Goal: Navigation & Orientation: Find specific page/section

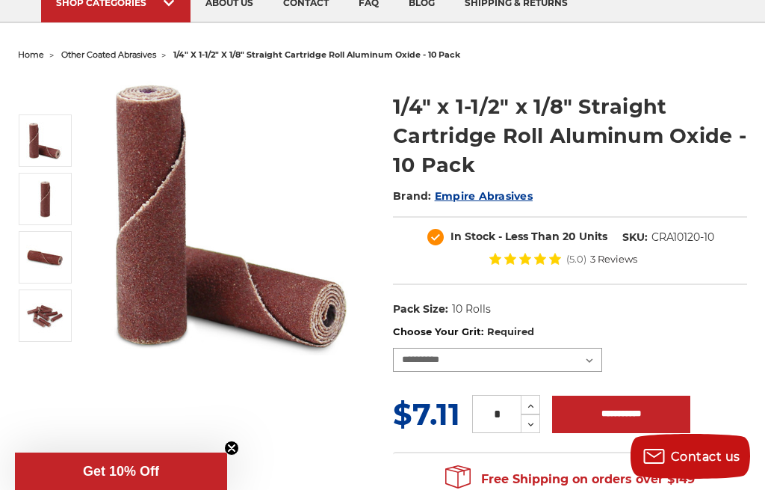
click at [594, 358] on select "**********" at bounding box center [497, 360] width 209 height 24
select select "****"
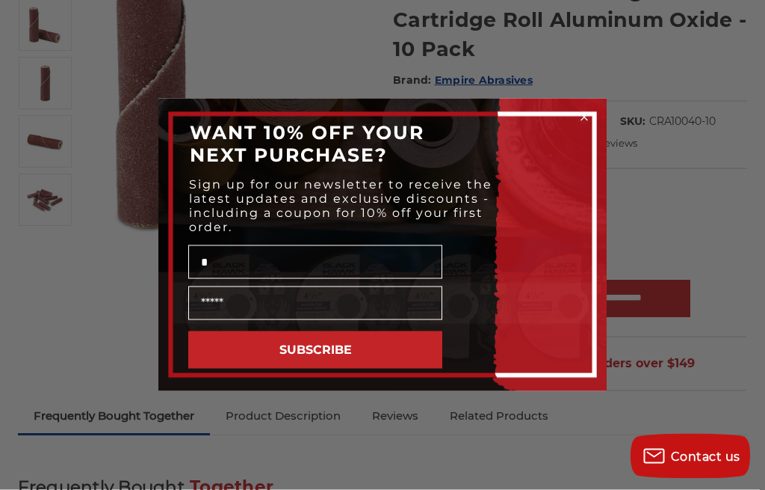
scroll to position [235, 0]
type input "*"
click at [596, 34] on div "Close dialog WANT 10% OFF YOUR NEXT PURCHASE? Sign up for our newsletter to rec…" at bounding box center [382, 245] width 765 height 490
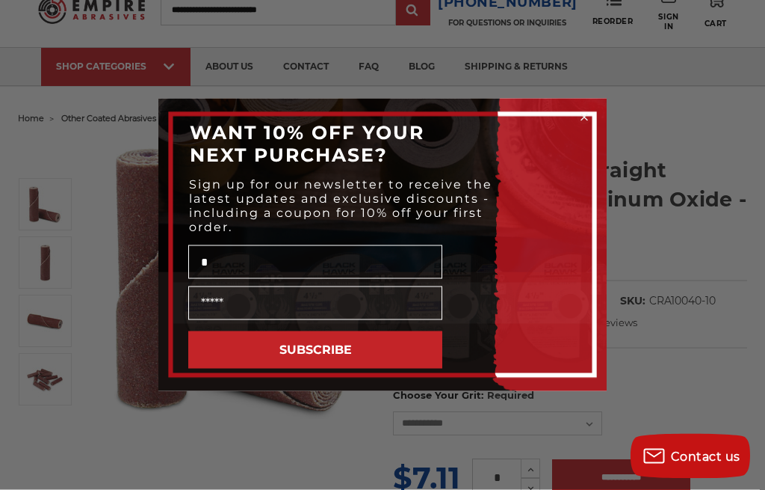
scroll to position [37, 0]
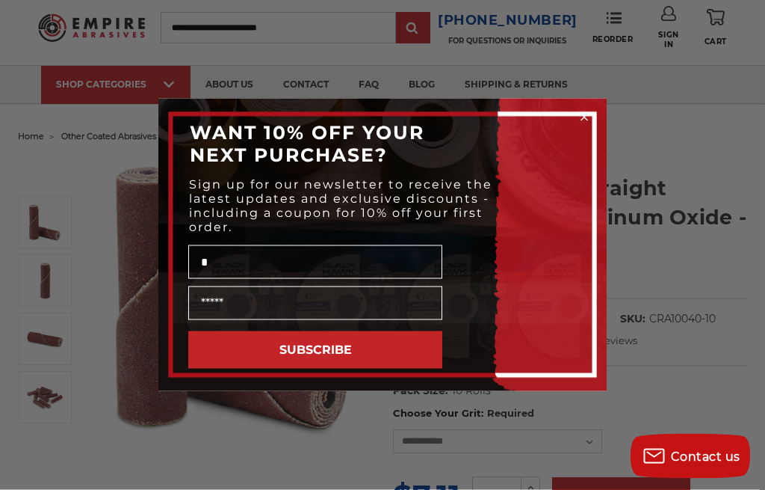
click at [590, 105] on form "WANT 10% OFF YOUR NEXT PURCHASE? Sign up for our newsletter to receive the late…" at bounding box center [382, 245] width 448 height 292
click at [583, 111] on circle "Close dialog" at bounding box center [585, 118] width 14 height 14
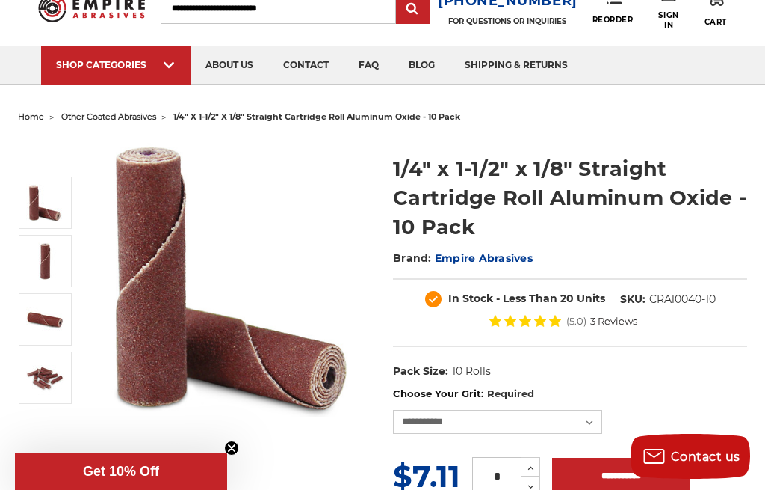
scroll to position [62, 0]
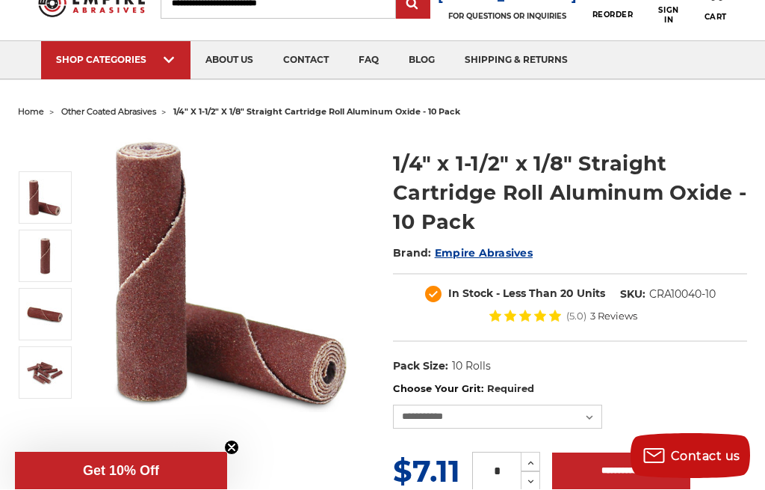
click at [147, 107] on span "other coated abrasives" at bounding box center [108, 112] width 95 height 10
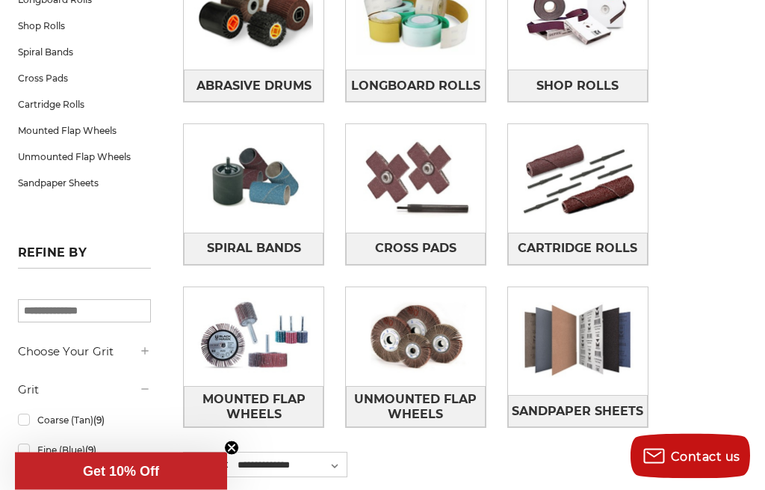
scroll to position [324, 0]
click at [597, 233] on link "Cartridge Rolls" at bounding box center [578, 248] width 140 height 32
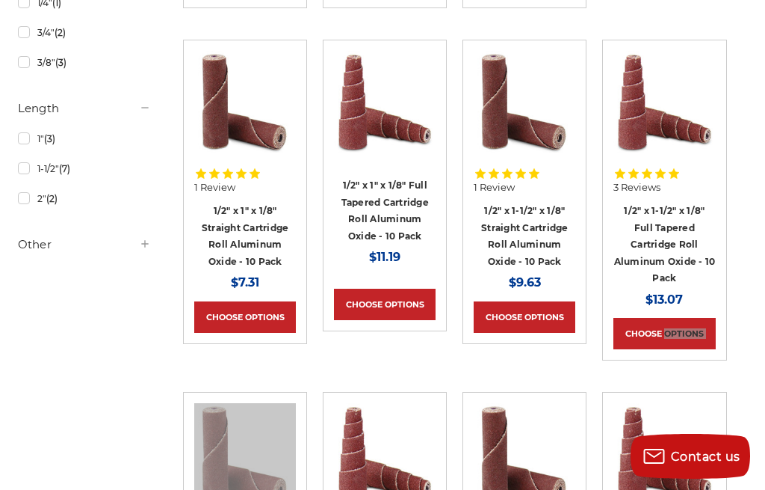
scroll to position [626, 0]
